Goal: Information Seeking & Learning: Learn about a topic

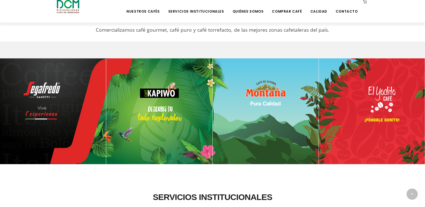
scroll to position [253, 0]
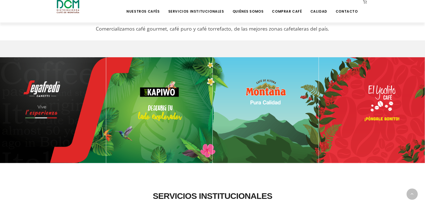
click at [62, 98] on img at bounding box center [53, 110] width 106 height 106
click at [179, 85] on img at bounding box center [159, 110] width 106 height 106
click at [250, 100] on img at bounding box center [266, 110] width 106 height 106
click at [378, 110] on img at bounding box center [372, 110] width 106 height 106
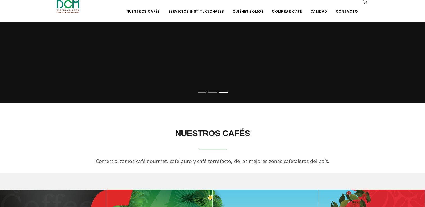
scroll to position [0, 0]
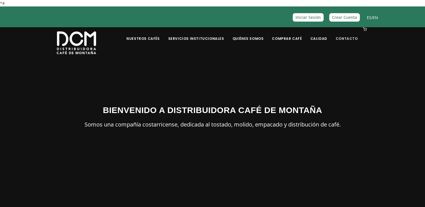
click at [345, 37] on link "Contacto" at bounding box center [346, 34] width 29 height 13
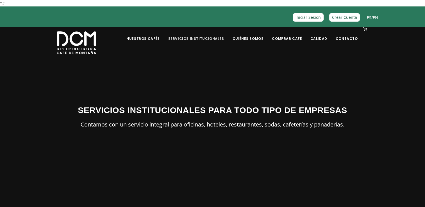
click at [209, 36] on link "Servicios Institucionales" at bounding box center [196, 34] width 63 height 13
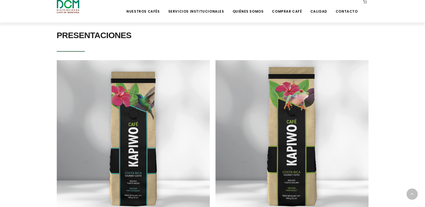
scroll to position [169, 0]
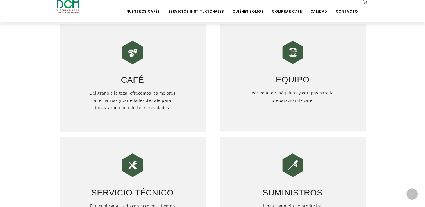
scroll to position [197, 0]
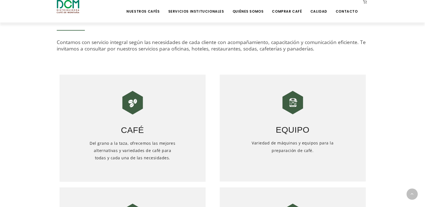
click at [292, 106] on img at bounding box center [293, 103] width 28 height 28
click at [293, 147] on h5 "Variedad de máquinas y equipos para la preparación de café." at bounding box center [293, 158] width 88 height 37
click at [292, 131] on h3 "Equipo" at bounding box center [293, 127] width 146 height 20
click at [292, 117] on h3 "Equipo" at bounding box center [293, 127] width 146 height 20
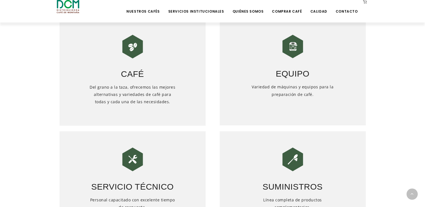
click at [285, 66] on h3 "Equipo" at bounding box center [293, 70] width 146 height 20
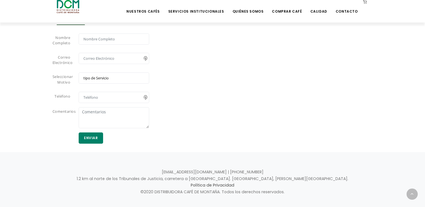
scroll to position [506, 0]
click at [128, 77] on select "tipo de Servicio Café Equipo Servicio Técnico Suministros" at bounding box center [114, 77] width 71 height 11
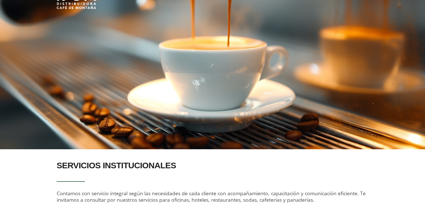
scroll to position [0, 0]
